Goal: Information Seeking & Learning: Learn about a topic

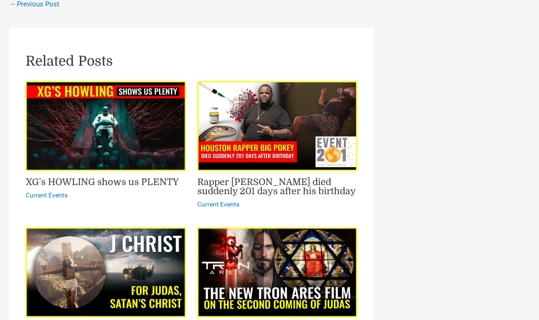
scroll to position [1329, 0]
click at [218, 178] on link "Rapper Big Pokey died suddenly 201 days after his birthday" at bounding box center [276, 188] width 158 height 20
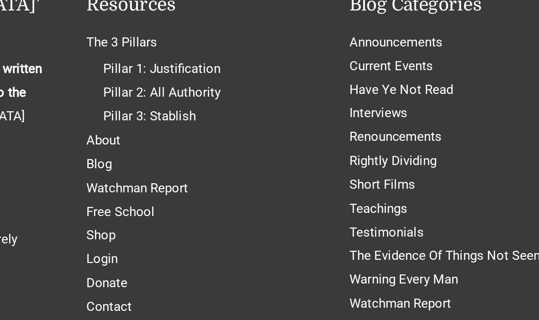
scroll to position [1998, 0]
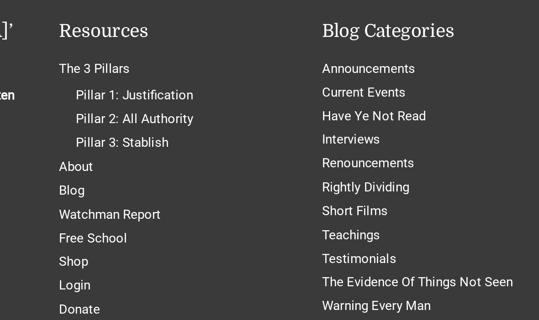
click at [421, 290] on link "Watchman Report" at bounding box center [448, 294] width 54 height 8
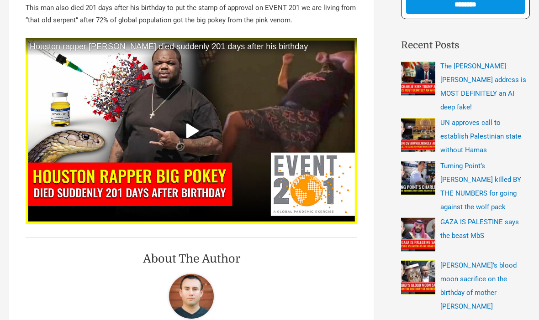
scroll to position [245, 0]
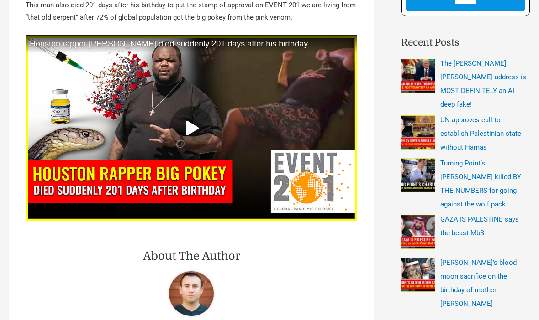
click at [184, 128] on icon at bounding box center [191, 128] width 15 height 15
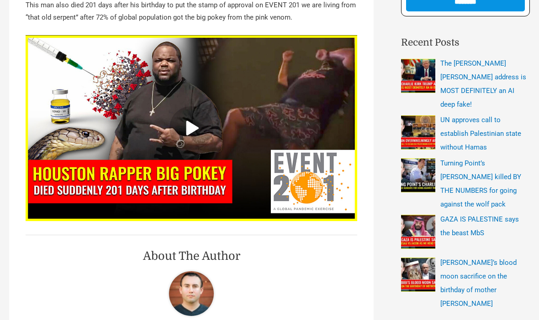
click at [0, 0] on div at bounding box center [0, 0] width 0 height 0
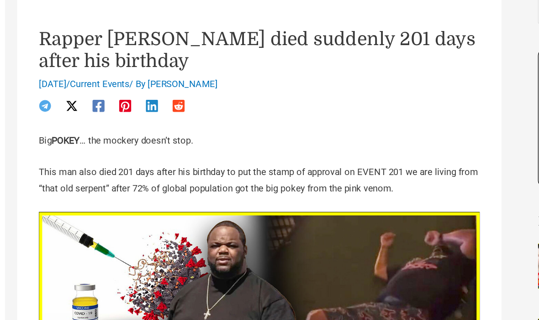
scroll to position [113, 0]
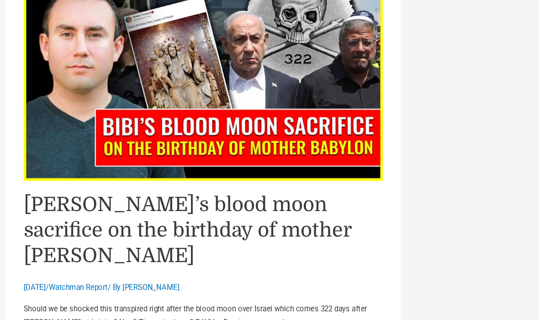
scroll to position [1061, 0]
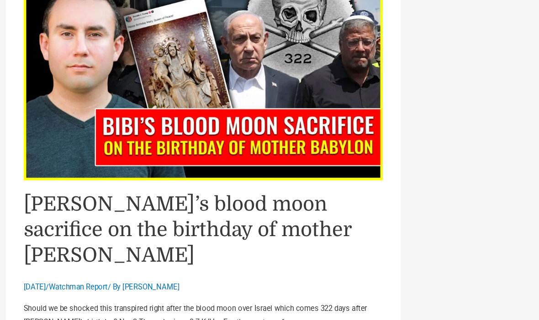
click at [74, 97] on img "Read: Bibi’s blood moon sacrifice on the birthday of mother babylon" at bounding box center [191, 73] width 331 height 186
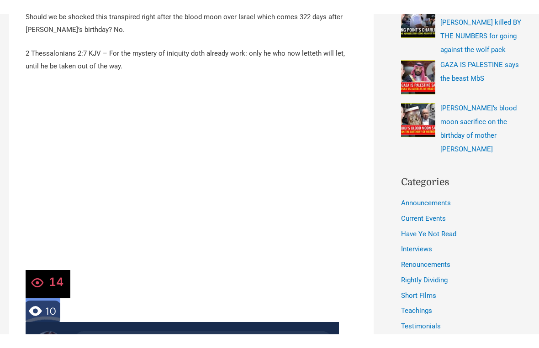
scroll to position [11, 0]
